Goal: Find specific page/section: Find specific page/section

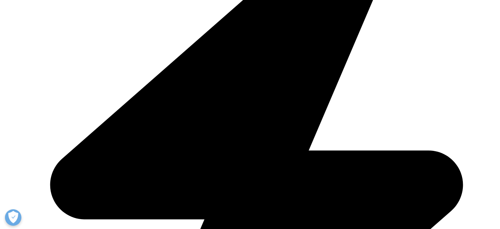
scroll to position [1719, 0]
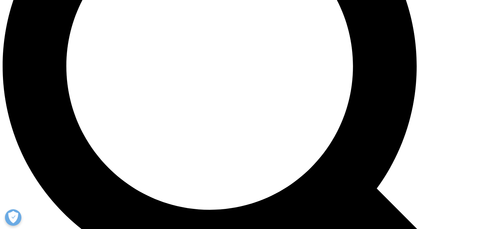
scroll to position [647, 0]
